Goal: Transaction & Acquisition: Purchase product/service

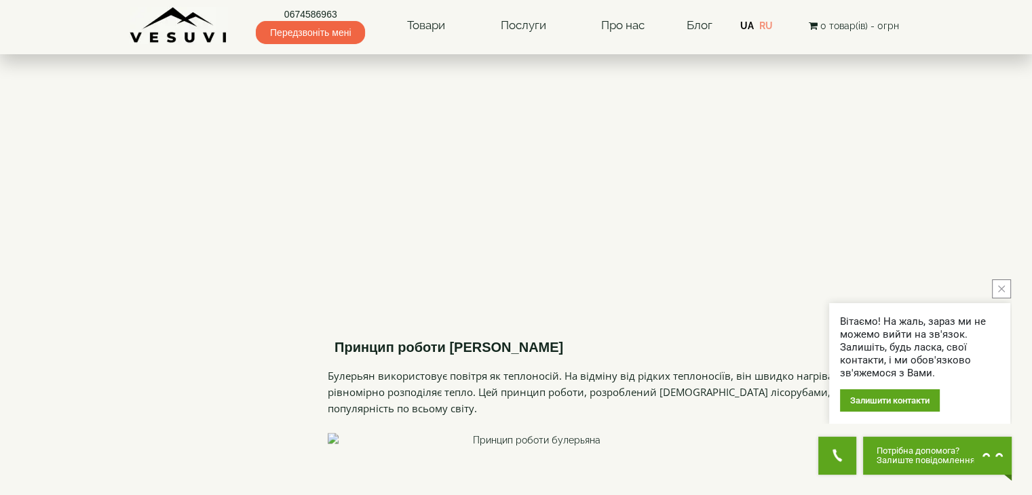
scroll to position [2162, 0]
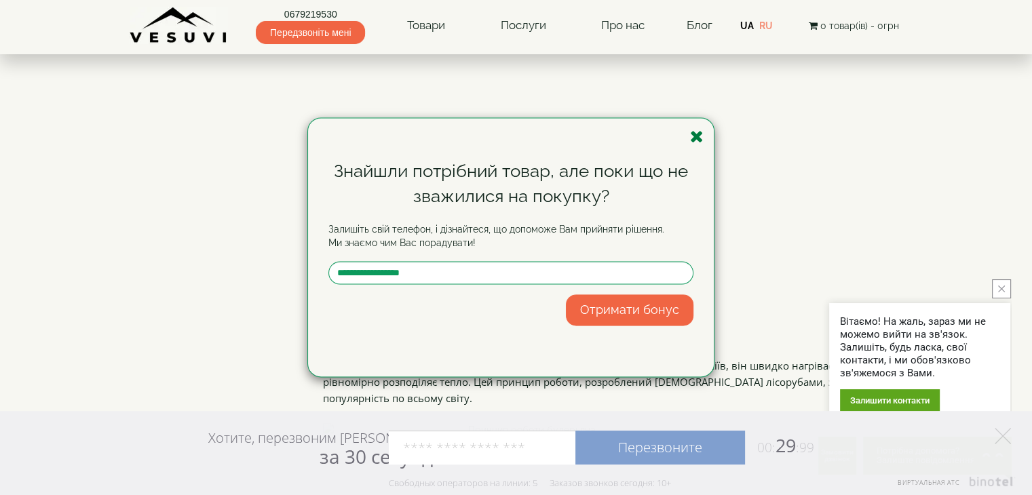
click at [697, 139] on icon "button" at bounding box center [697, 136] width 14 height 17
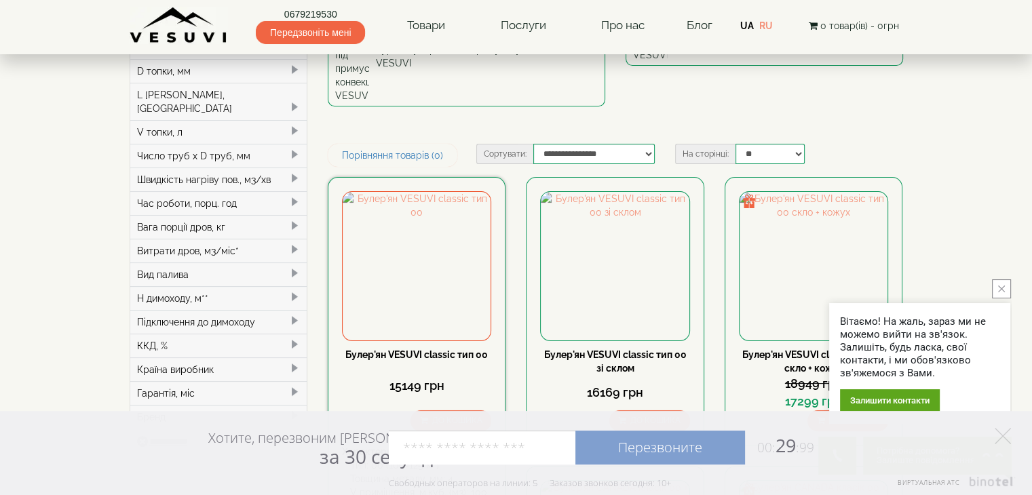
scroll to position [0, 0]
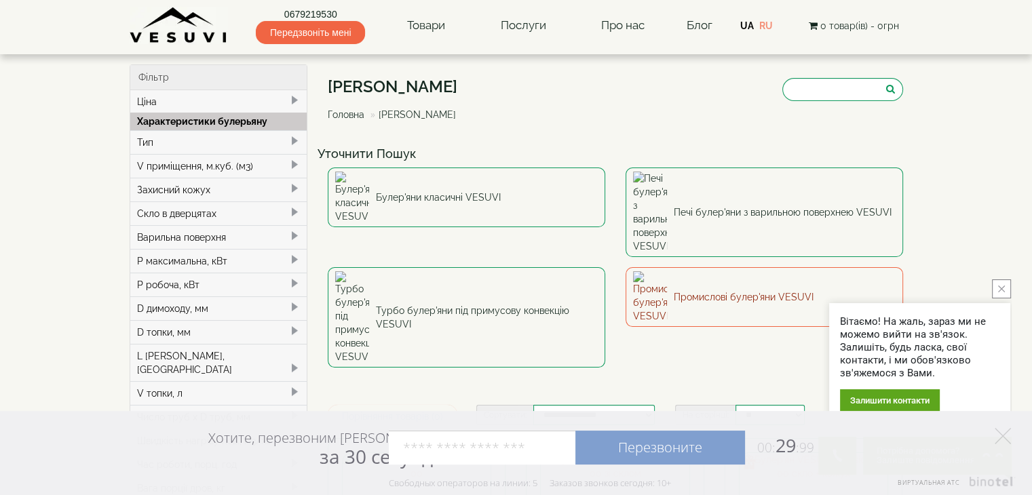
click at [719, 267] on link "Промислові булер'яни VESUVI" at bounding box center [765, 297] width 278 height 60
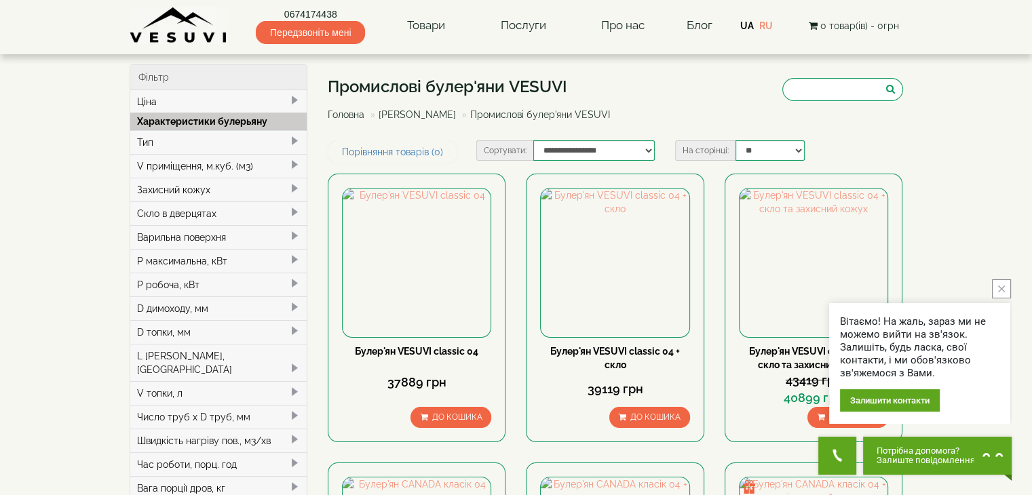
click at [286, 163] on div "V приміщення, м.куб. (м3)" at bounding box center [218, 166] width 177 height 24
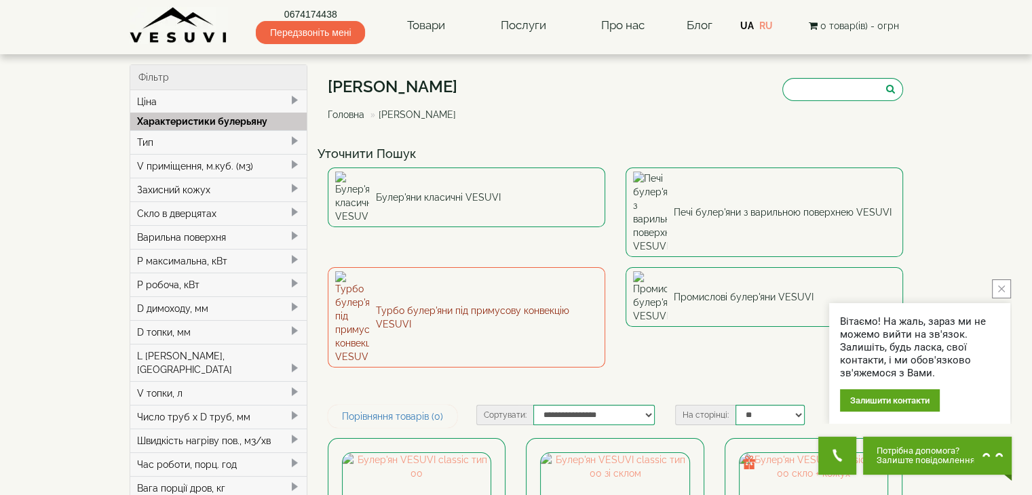
click at [512, 267] on link "Турбо булер'яни під примусову конвекцію VESUVI" at bounding box center [467, 317] width 278 height 100
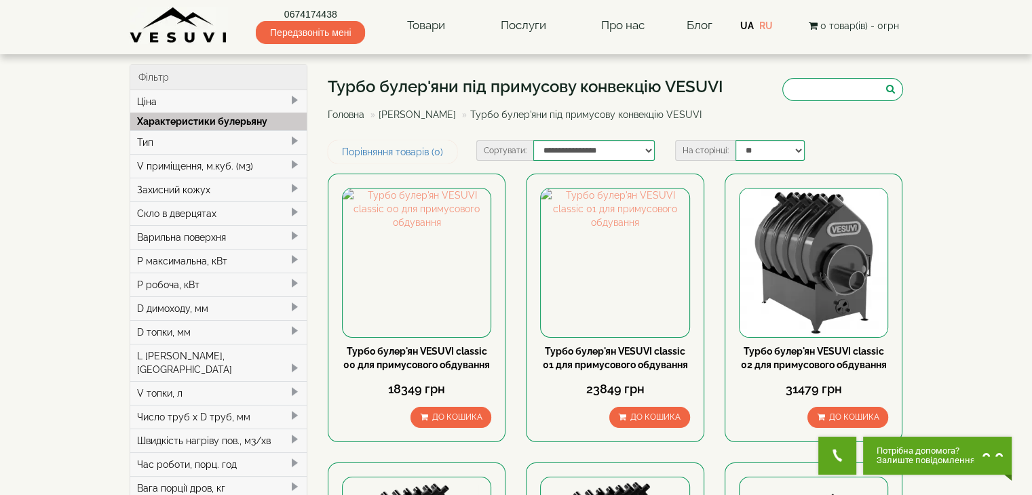
click at [297, 169] on span at bounding box center [294, 165] width 11 height 11
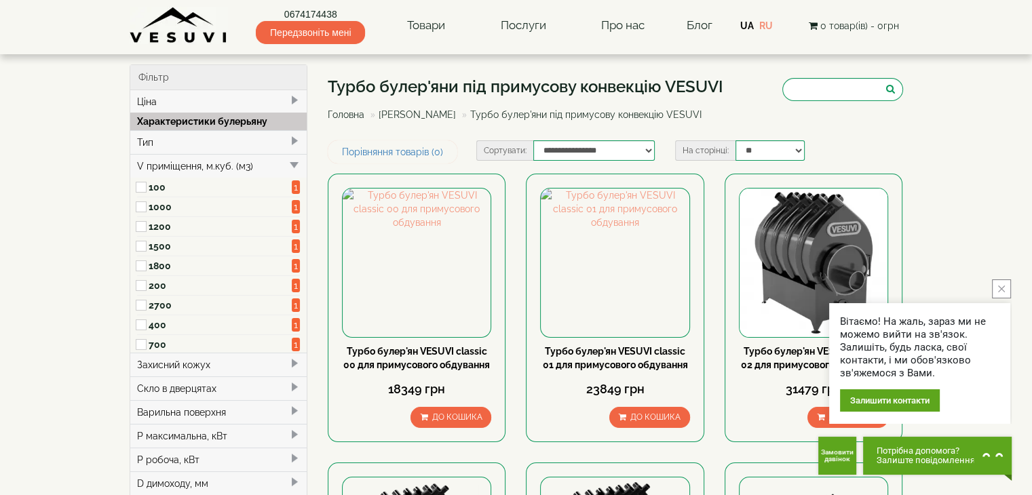
click at [155, 324] on label "400" at bounding box center [221, 325] width 144 height 14
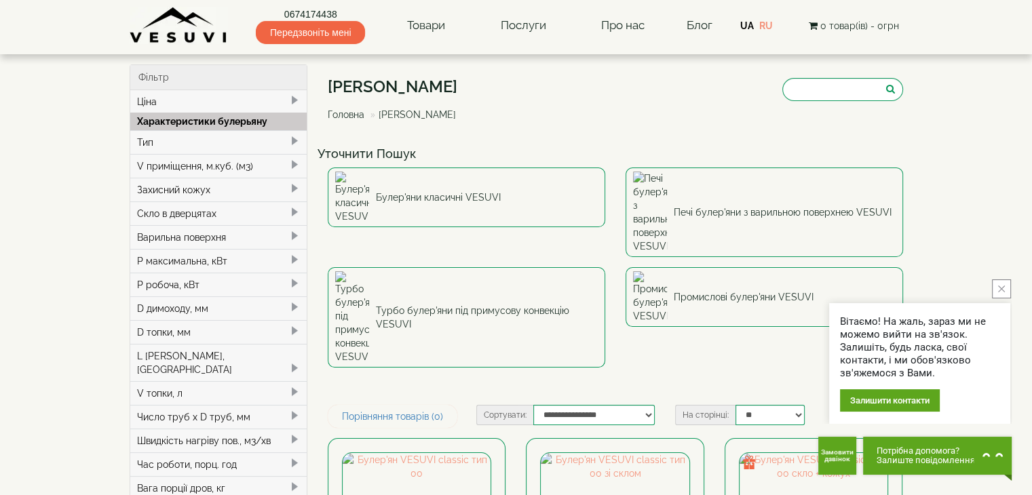
click at [1002, 288] on icon "close button" at bounding box center [1001, 289] width 7 height 7
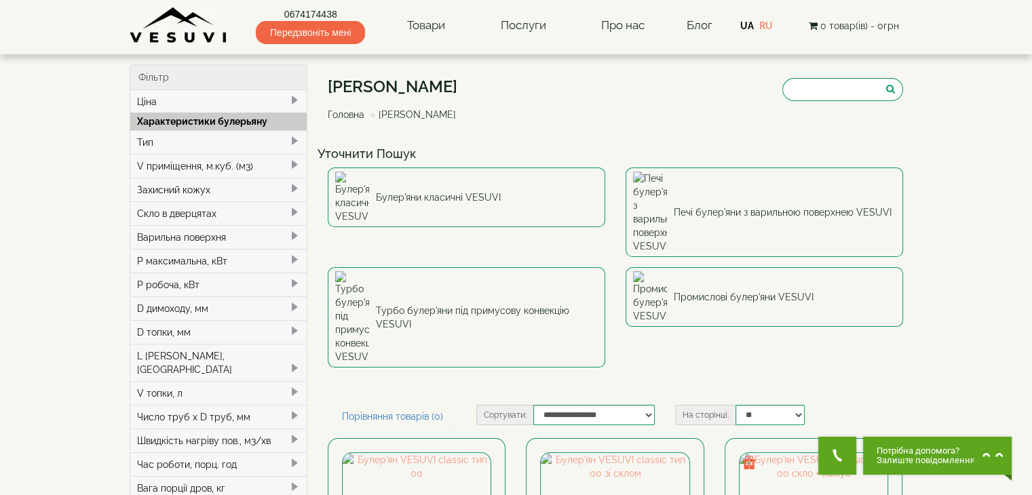
click at [296, 164] on span at bounding box center [294, 165] width 11 height 11
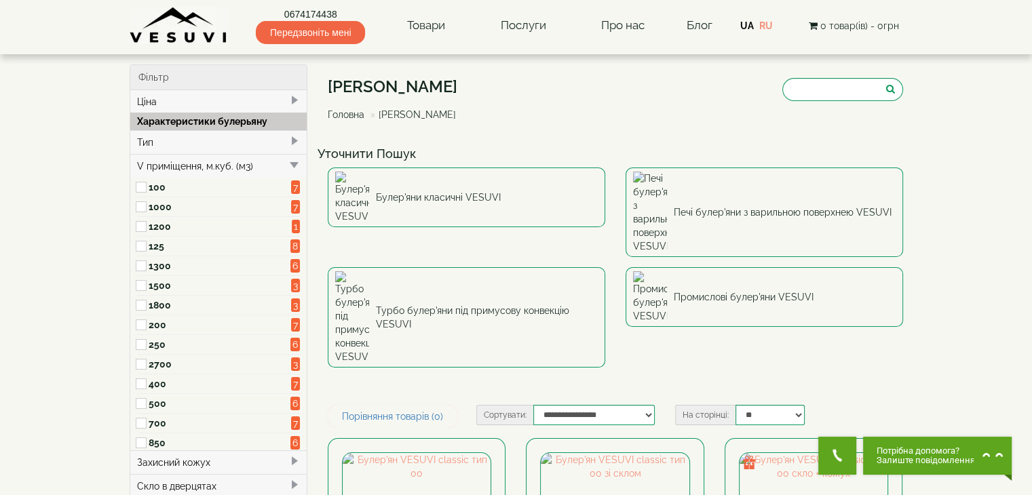
click at [157, 380] on label "400" at bounding box center [220, 384] width 143 height 14
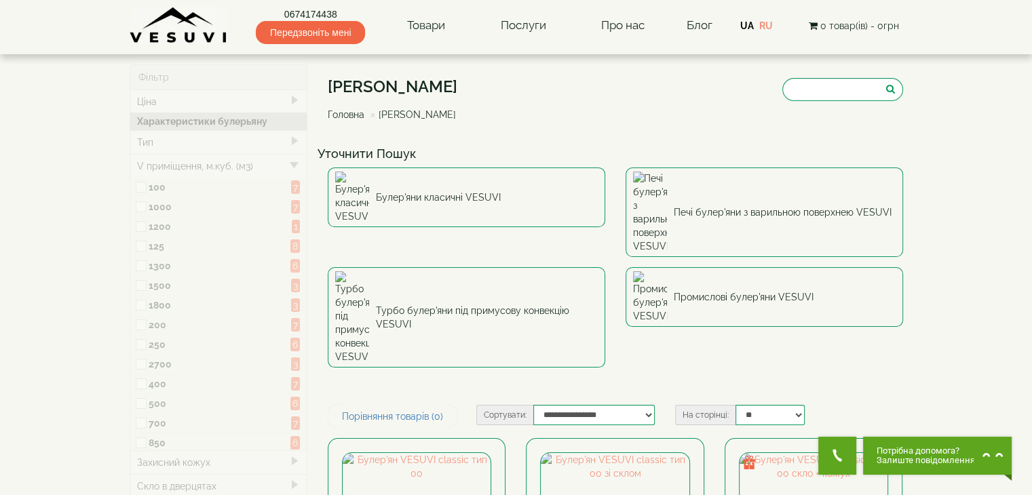
type input "*****"
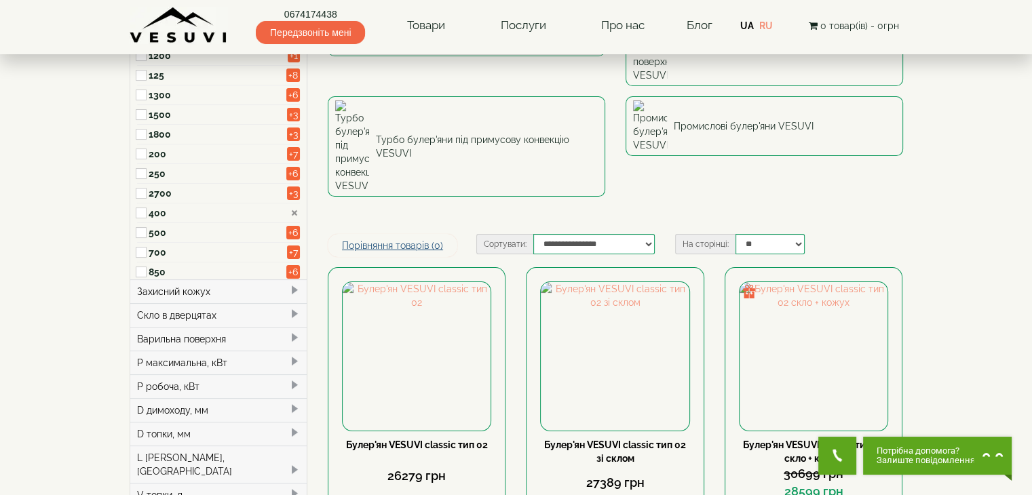
scroll to position [204, 0]
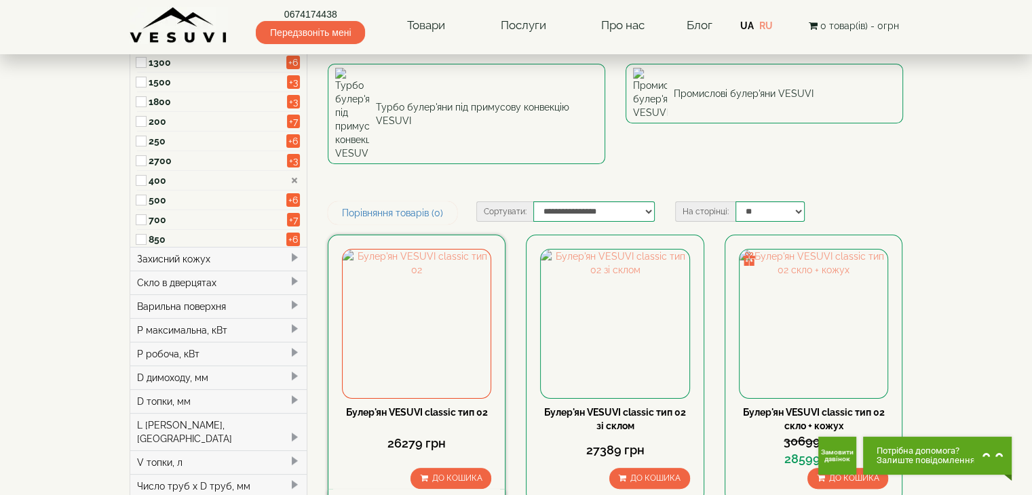
click at [445, 407] on link "Булер'ян VESUVI classic тип 02" at bounding box center [417, 412] width 142 height 11
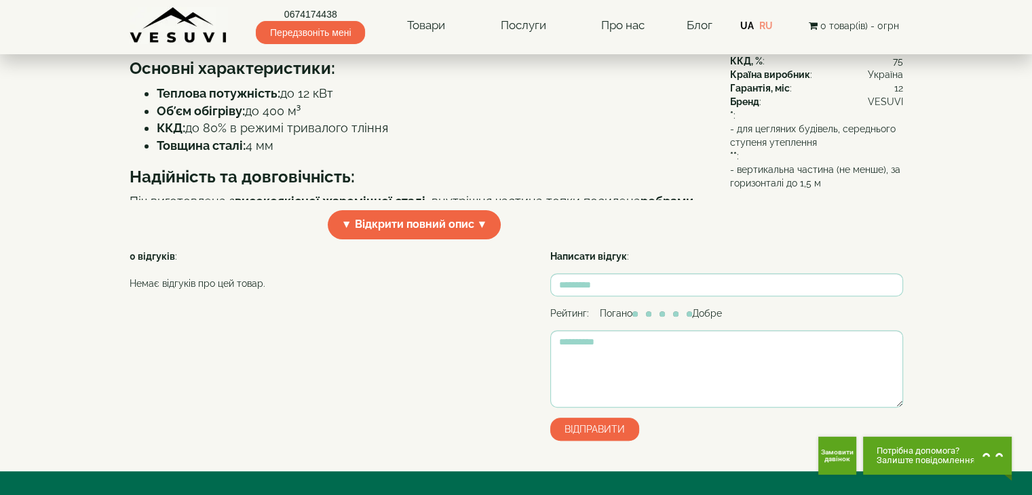
scroll to position [407, 0]
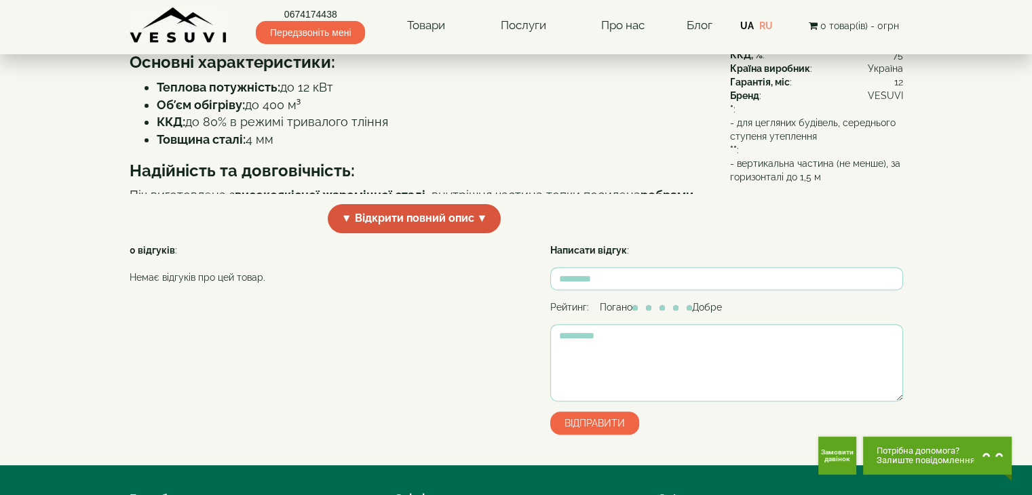
click at [353, 233] on span "▼ Відкрити повний опис ▼" at bounding box center [415, 218] width 174 height 29
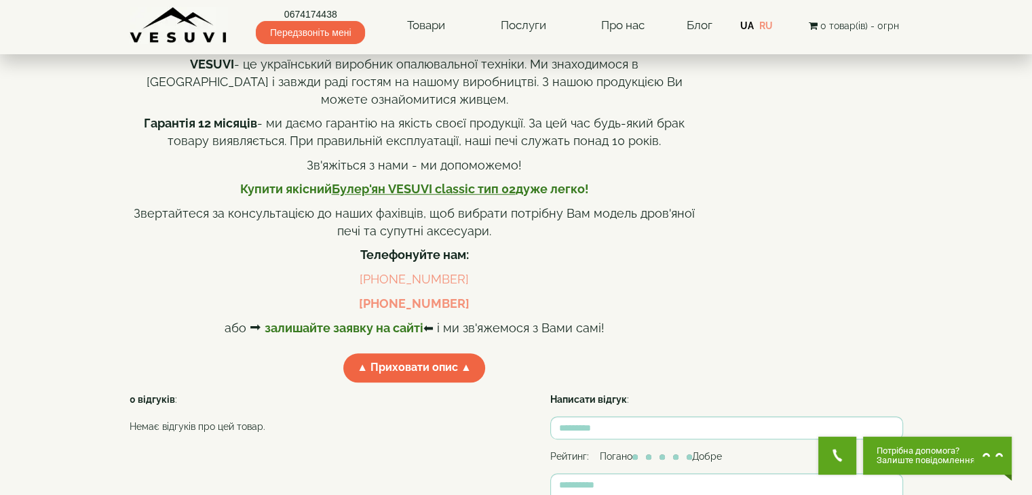
scroll to position [1018, 0]
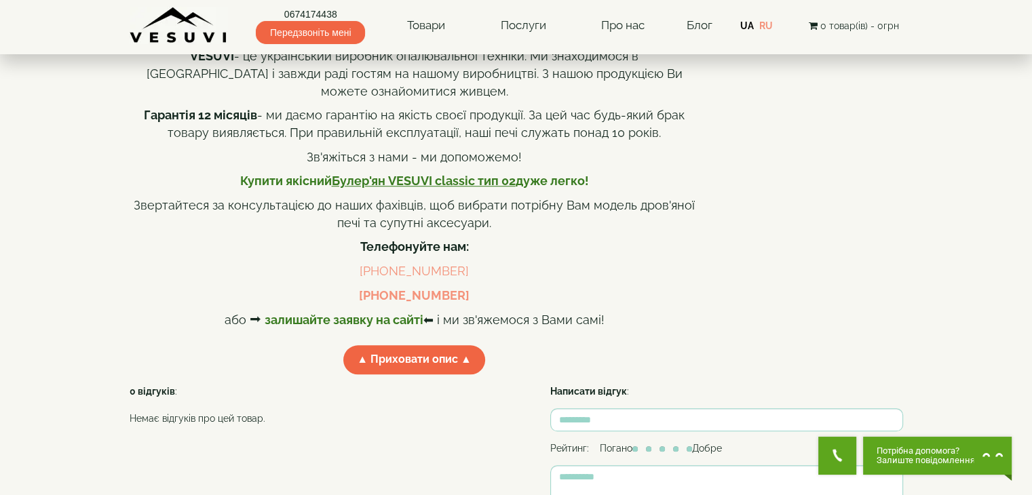
click at [358, 327] on font "залишайте заявку на сайті" at bounding box center [344, 320] width 159 height 14
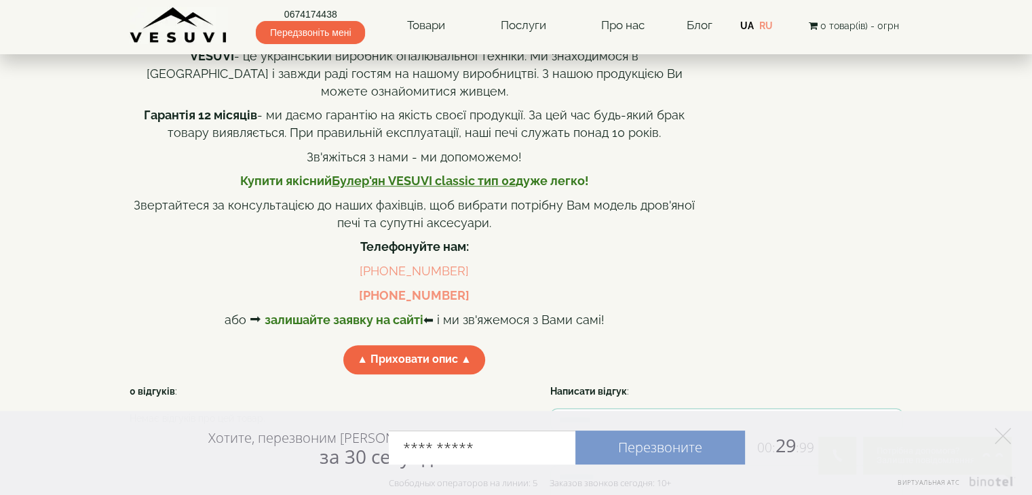
type input "**********"
click at [689, 449] on link "Перезвоните" at bounding box center [661, 448] width 170 height 34
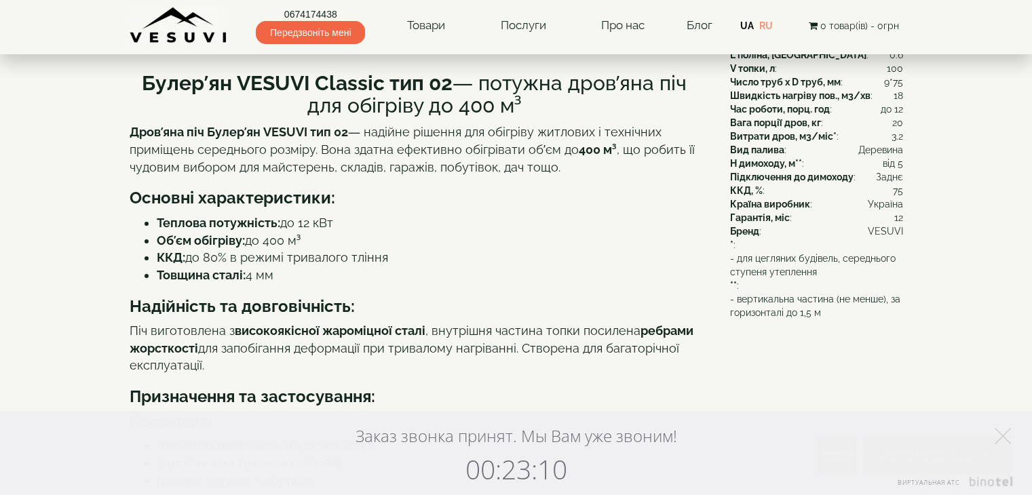
scroll to position [0, 0]
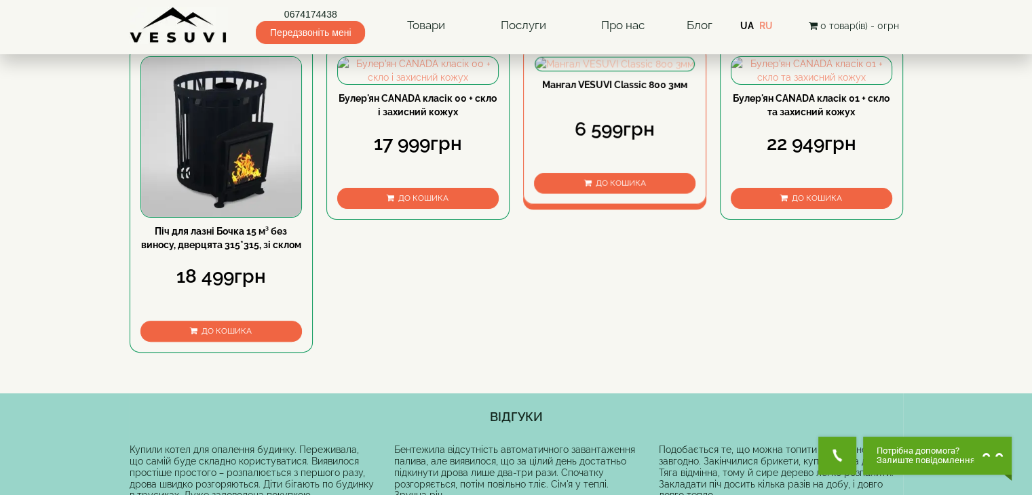
scroll to position [407, 0]
